Goal: Navigation & Orientation: Understand site structure

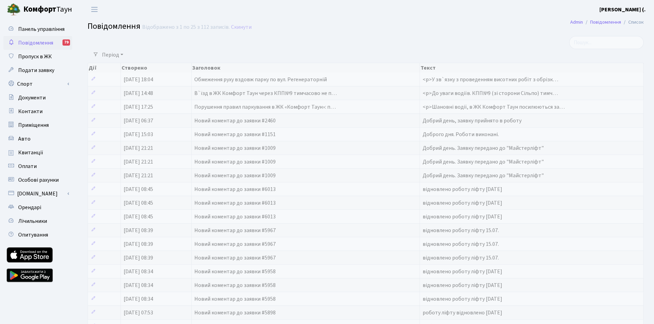
select select "25"
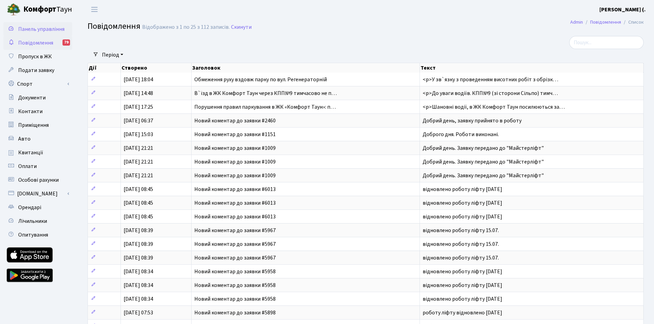
click at [49, 28] on span "Панель управління" at bounding box center [41, 29] width 46 height 8
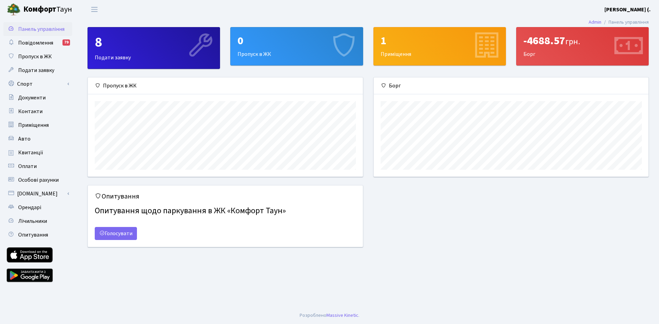
scroll to position [99, 275]
click at [47, 172] on link "Оплати" at bounding box center [37, 167] width 69 height 14
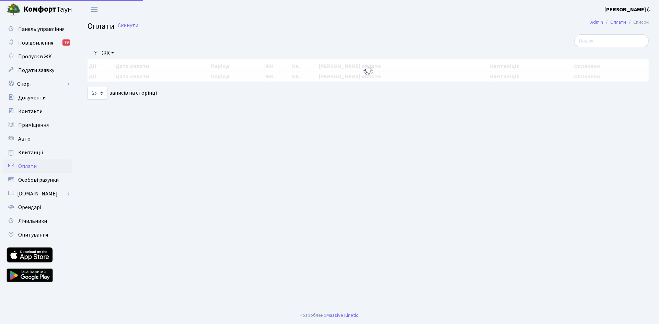
select select "25"
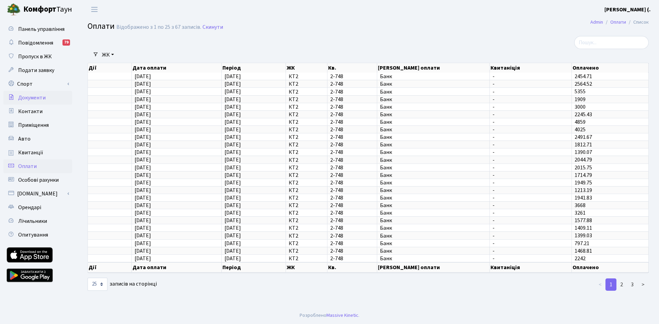
click at [53, 97] on link "Документи" at bounding box center [37, 98] width 69 height 14
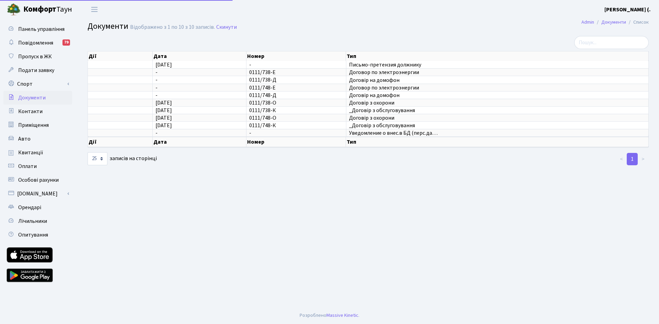
select select "25"
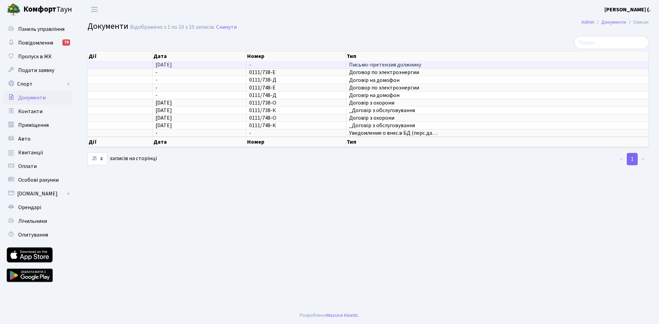
click at [172, 66] on span "28.11.2024" at bounding box center [163, 65] width 16 height 8
click at [371, 66] on span "Письмо-претензия должнику" at bounding box center [497, 64] width 297 height 5
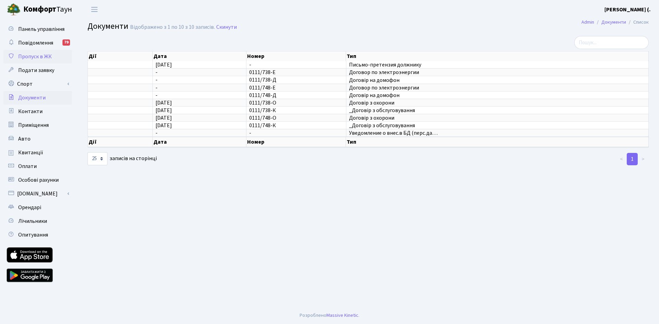
click at [54, 56] on link "Пропуск в ЖК" at bounding box center [37, 57] width 69 height 14
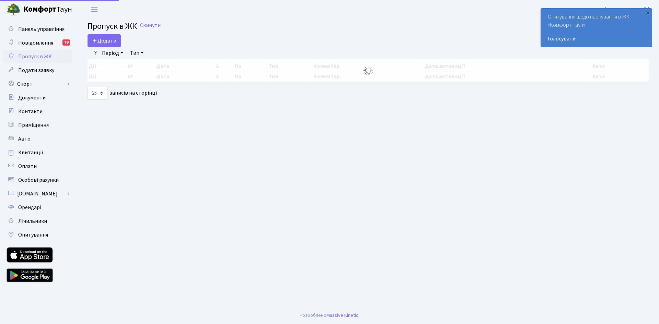
select select "25"
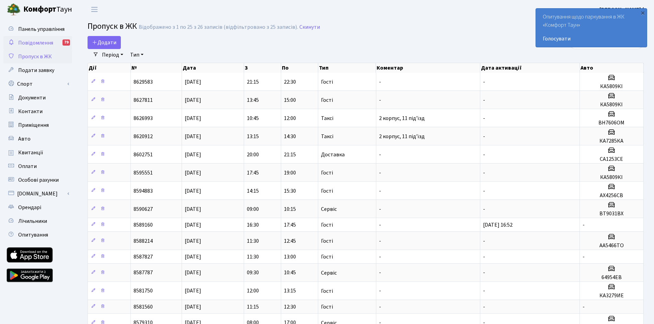
click at [51, 44] on span "Повідомлення" at bounding box center [35, 43] width 35 height 8
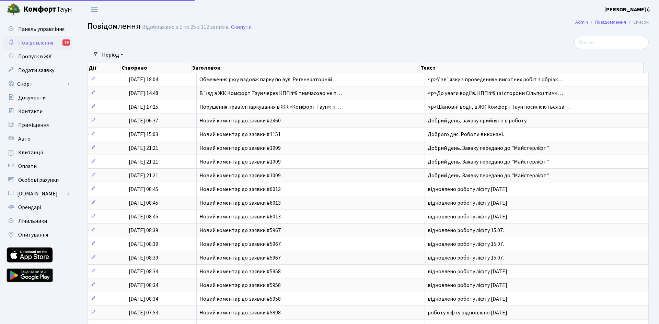
select select "25"
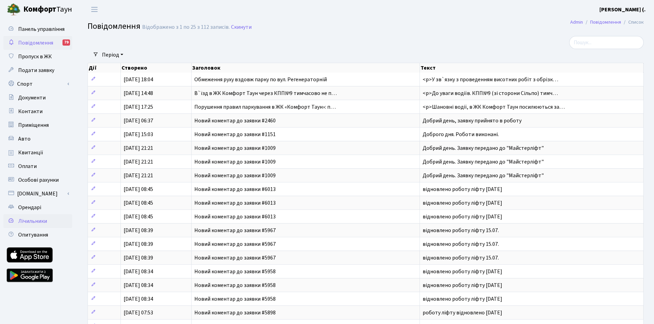
click at [55, 223] on link "Лічильники" at bounding box center [37, 221] width 69 height 14
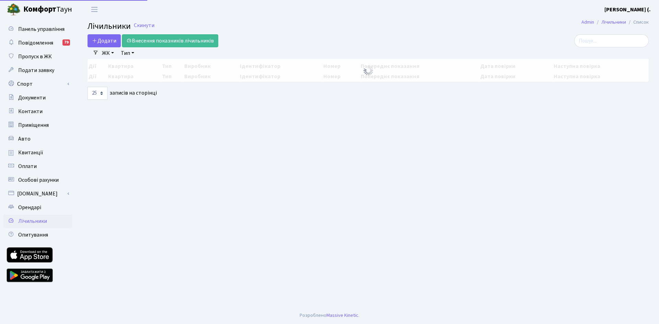
select select "25"
